Goal: Information Seeking & Learning: Find specific fact

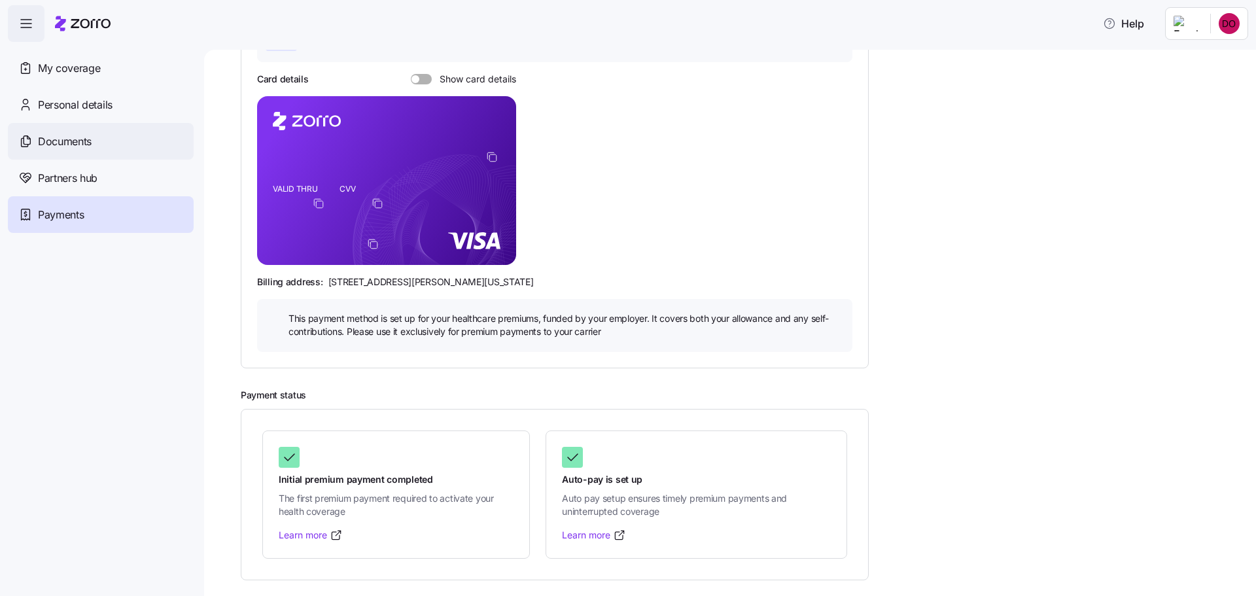
scroll to position [196, 0]
click at [100, 77] on span "My coverage" at bounding box center [69, 68] width 62 height 16
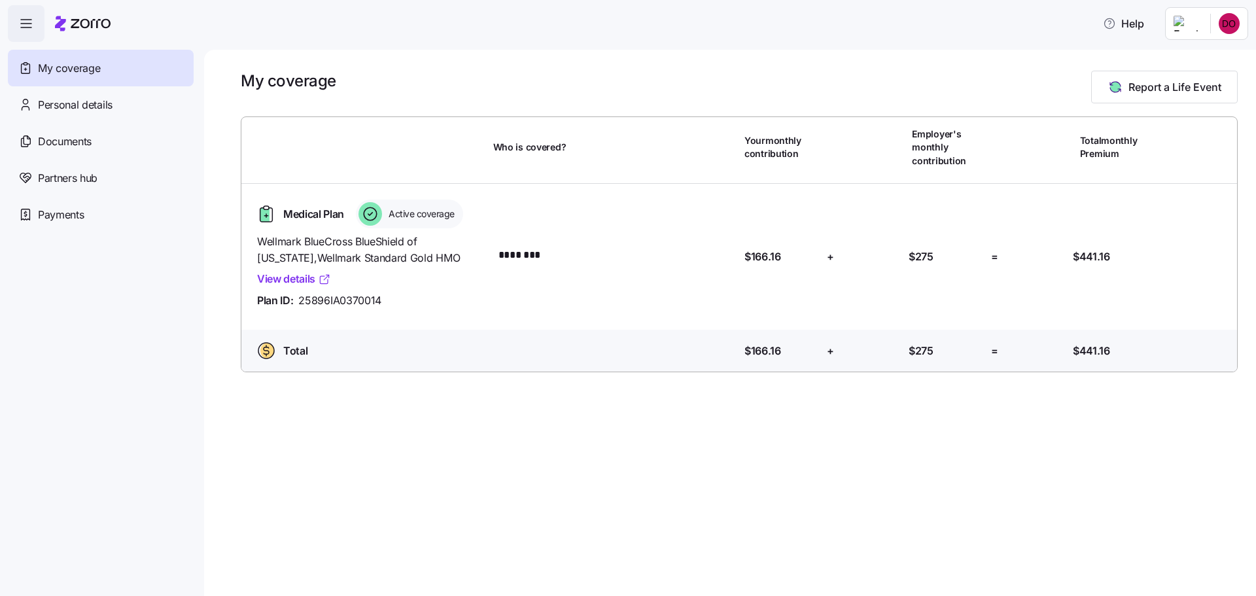
click at [331, 287] on link "View details" at bounding box center [294, 279] width 74 height 16
drag, startPoint x: 321, startPoint y: 317, endPoint x: 444, endPoint y: 363, distance: 131.4
click at [444, 266] on span "Wellmark BlueCross BlueShield of [US_STATE] , Wellmark Standard Gold HMO" at bounding box center [370, 249] width 226 height 33
copy span "Wellmark BlueCross BlueShield of [US_STATE] , Wellmark Standard Gold HMO"
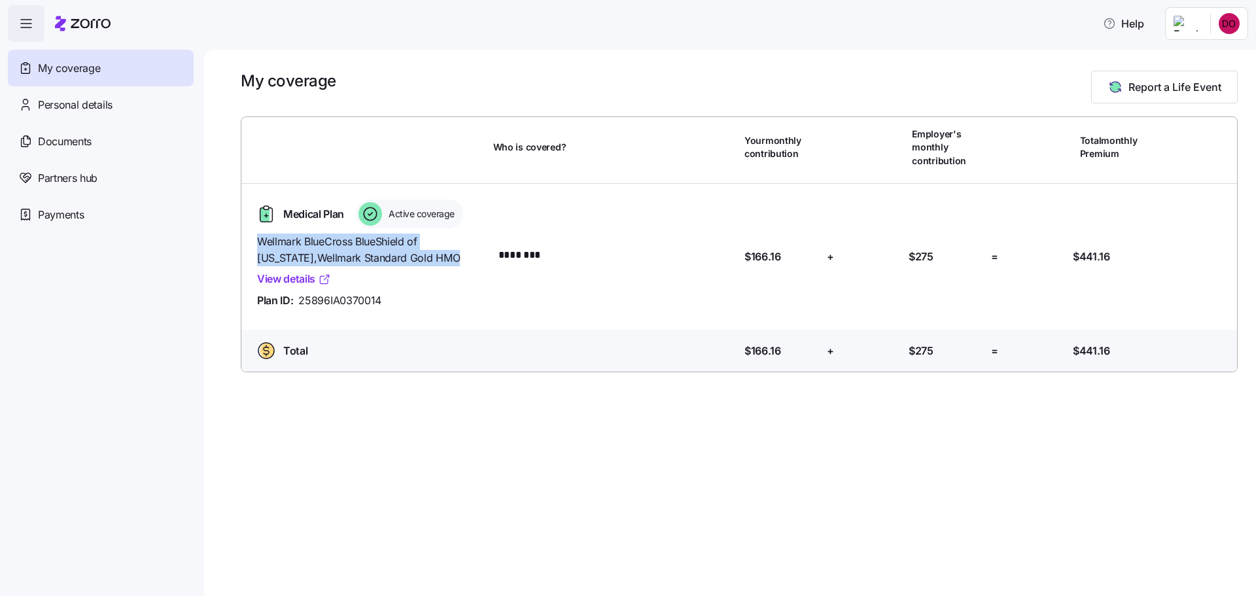
click at [331, 287] on link "View details" at bounding box center [294, 279] width 74 height 16
click at [414, 266] on span "Wellmark BlueCross BlueShield of [US_STATE] , Wellmark Standard Gold HMO" at bounding box center [370, 249] width 226 height 33
click at [358, 226] on icon at bounding box center [370, 214] width 24 height 24
click at [406, 220] on span "Active coverage" at bounding box center [420, 213] width 70 height 13
click at [331, 287] on link "View details" at bounding box center [294, 279] width 74 height 16
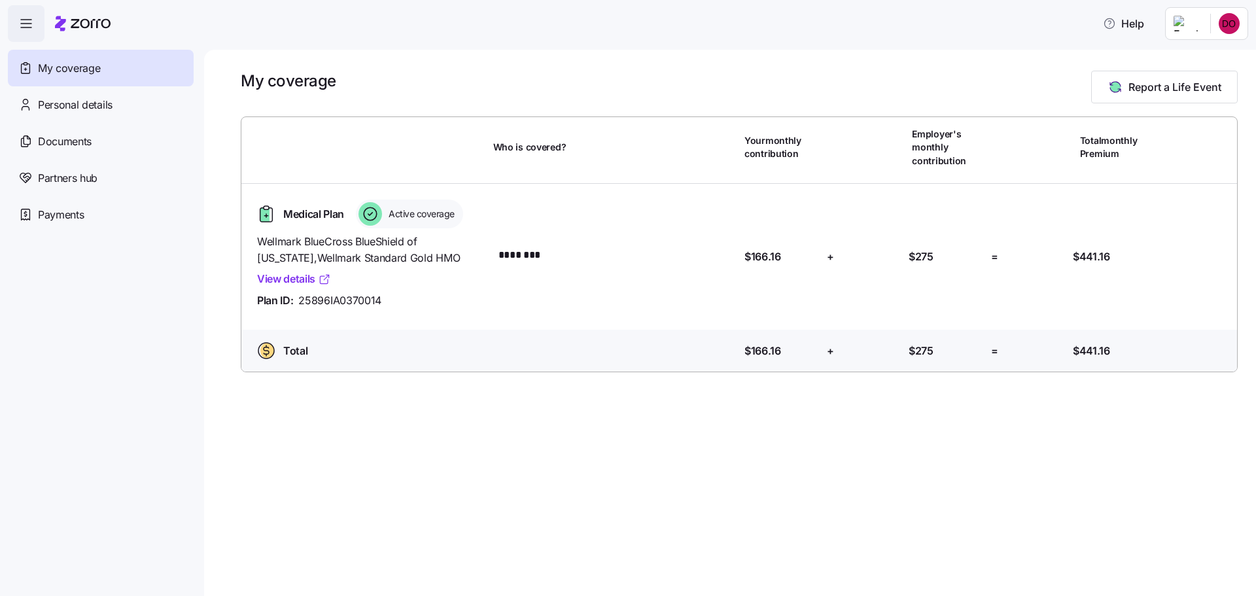
click at [331, 287] on link "View details" at bounding box center [294, 279] width 74 height 16
click at [70, 150] on span "Documents" at bounding box center [65, 141] width 54 height 16
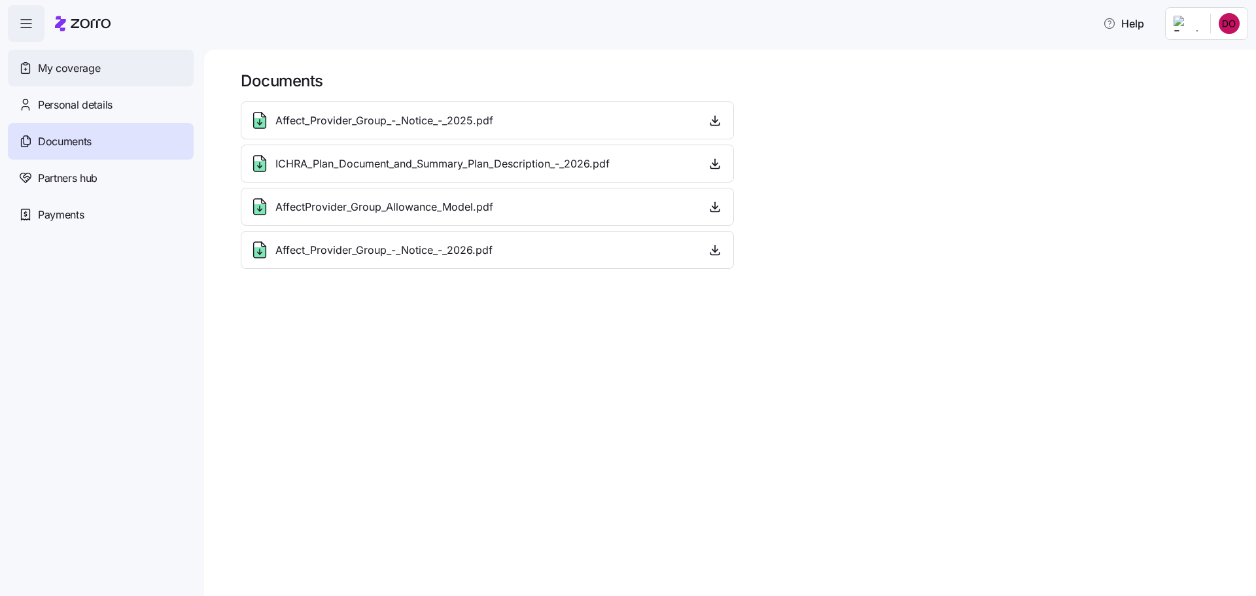
click at [63, 77] on span "My coverage" at bounding box center [69, 68] width 62 height 16
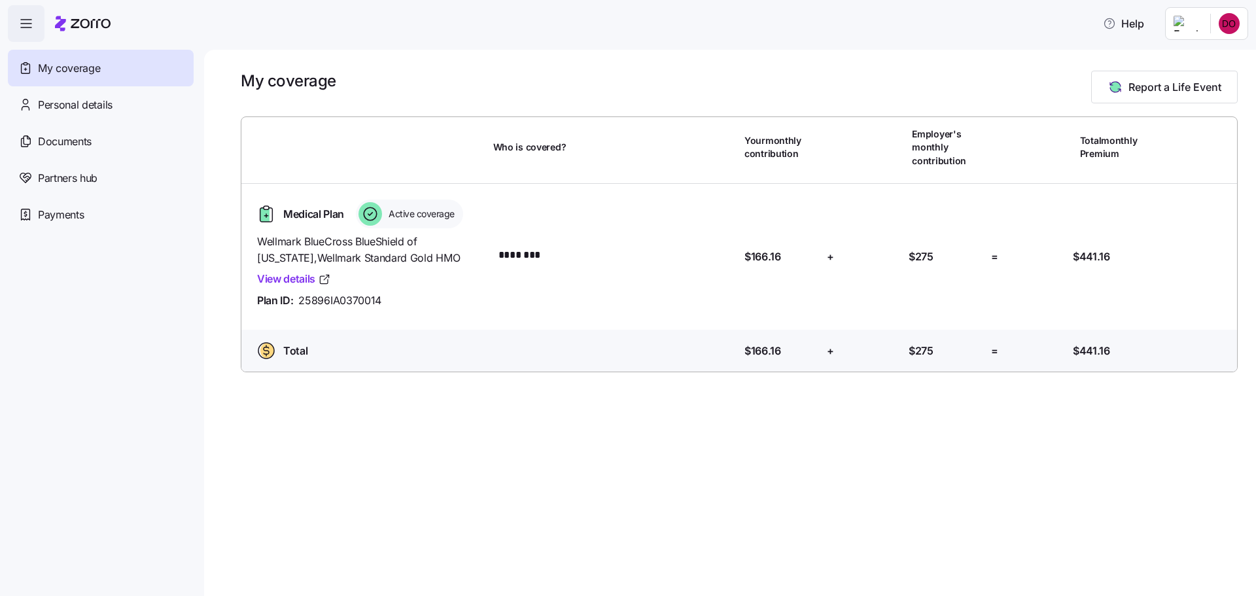
drag, startPoint x: 498, startPoint y: 282, endPoint x: 495, endPoint y: 301, distance: 19.8
click at [488, 228] on div "Medical Plan Active coverage" at bounding box center [370, 213] width 236 height 29
drag, startPoint x: 477, startPoint y: 415, endPoint x: 319, endPoint y: 414, distance: 158.3
click at [319, 314] on div "Wellmark BlueCross BlueShield of [US_STATE] , Wellmark Standard Gold HMO View d…" at bounding box center [370, 271] width 236 height 86
copy div "Plan ID: 25896IA0370014"
